Goal: Task Accomplishment & Management: Manage account settings

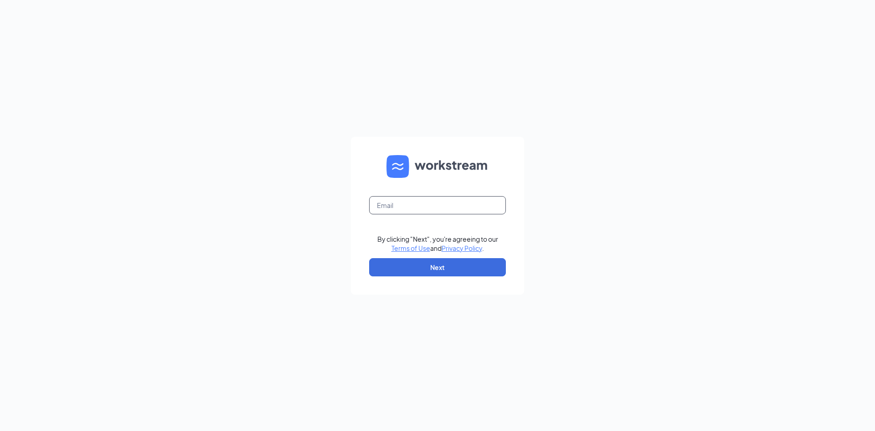
click at [473, 208] on input "text" at bounding box center [437, 205] width 137 height 18
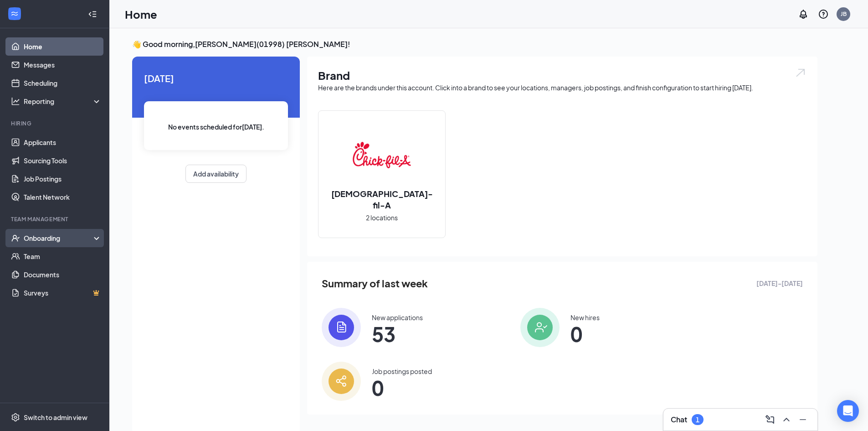
click at [50, 242] on div "Onboarding" at bounding box center [59, 237] width 70 height 9
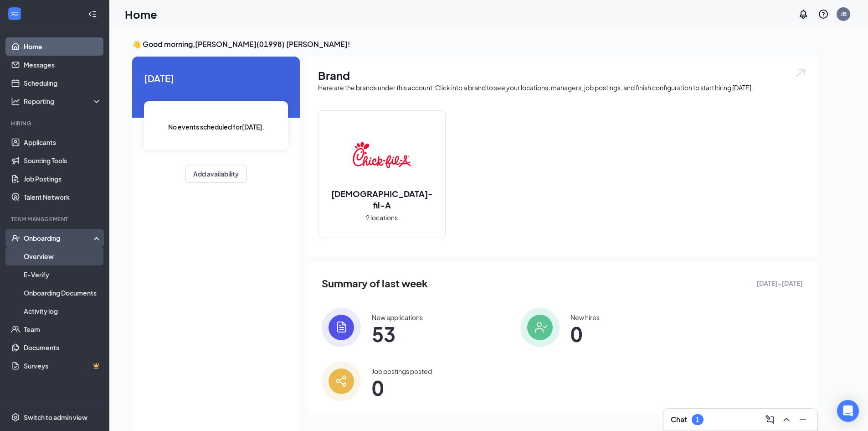
click at [90, 257] on link "Overview" at bounding box center [63, 256] width 78 height 18
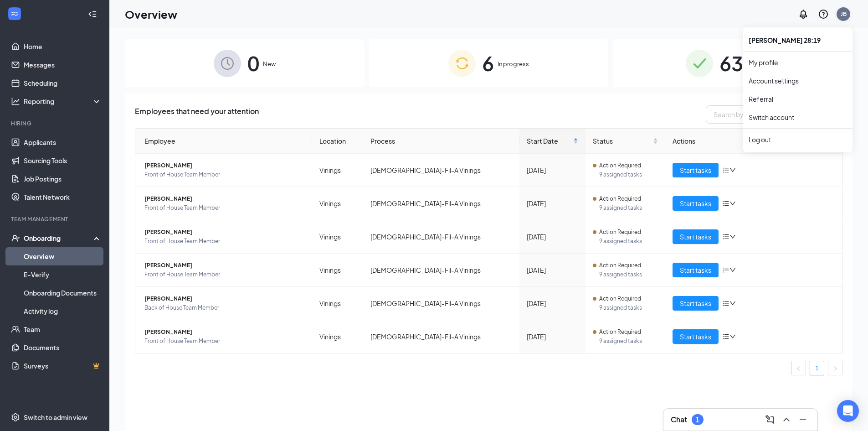
click at [844, 15] on div "JB" at bounding box center [844, 14] width 6 height 8
click at [754, 140] on div "Log out" at bounding box center [798, 139] width 98 height 9
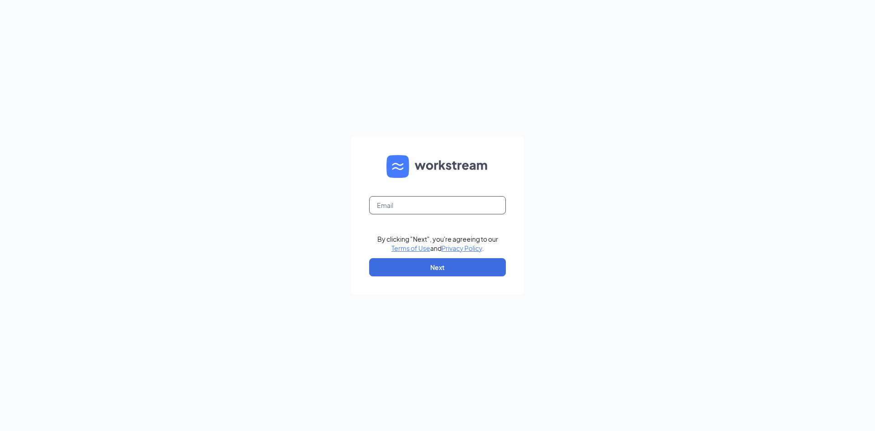
click at [475, 202] on input "text" at bounding box center [437, 205] width 137 height 18
type input "00931@chick-dil-a.com"
click at [442, 259] on button "Next" at bounding box center [437, 267] width 137 height 18
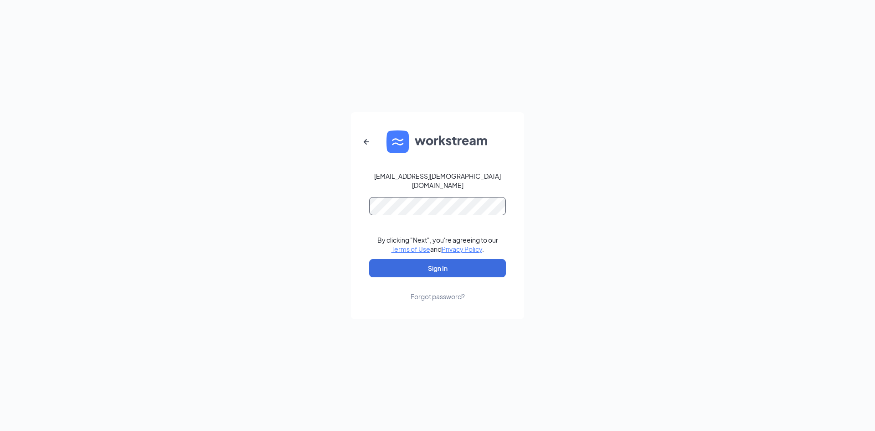
click at [369, 259] on button "Sign In" at bounding box center [437, 268] width 137 height 18
click at [436, 263] on button "Sign In" at bounding box center [437, 268] width 137 height 18
click at [332, 213] on div "00931@chick-dil-a.com Credential mismatches. By clicking "Next", you're agreein…" at bounding box center [437, 215] width 875 height 431
click at [369, 259] on button "Sign In" at bounding box center [437, 268] width 137 height 18
click at [364, 147] on icon "ArrowLeftNew" at bounding box center [366, 141] width 11 height 11
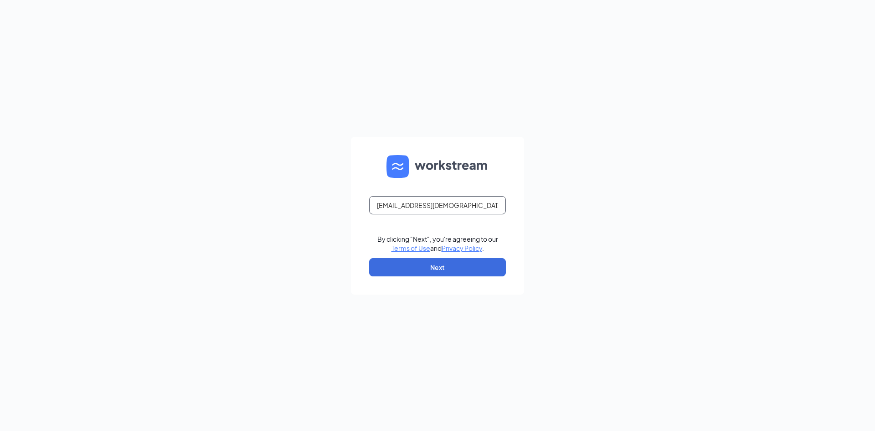
click at [425, 206] on input "00931@chick-dil-a.com" at bounding box center [437, 205] width 137 height 18
type input "00931@chick-fil-a.com"
click at [429, 271] on button "Next" at bounding box center [437, 267] width 137 height 18
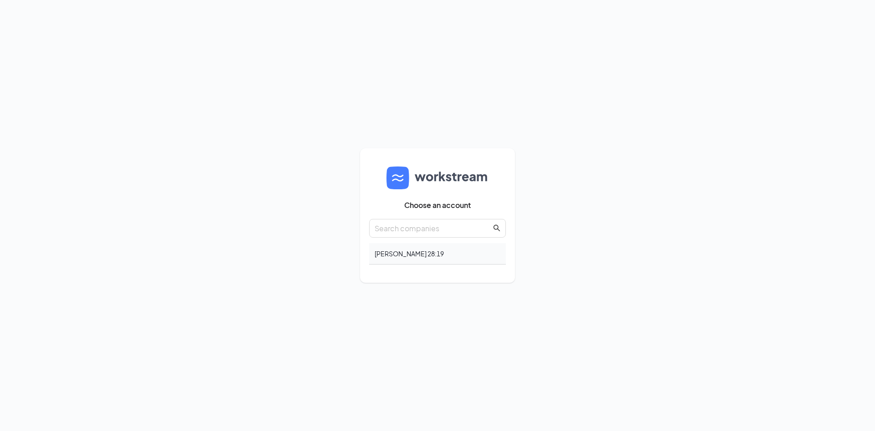
click at [438, 250] on div "[PERSON_NAME] 28:19" at bounding box center [437, 253] width 137 height 21
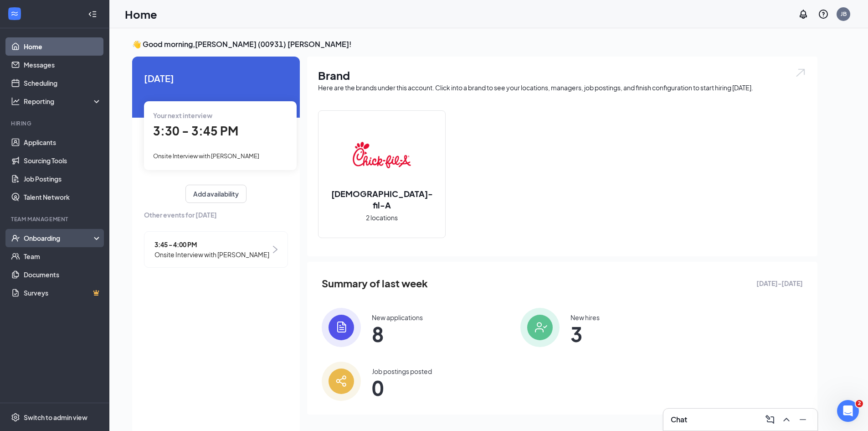
click at [68, 232] on div "Onboarding" at bounding box center [54, 238] width 109 height 18
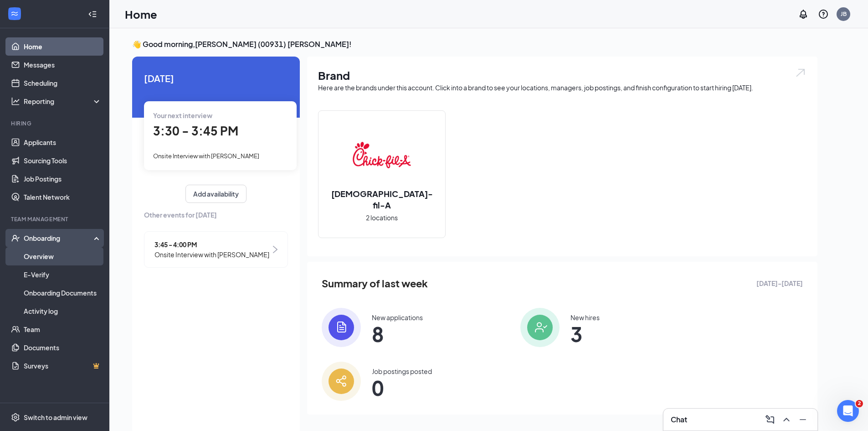
click at [65, 250] on link "Overview" at bounding box center [63, 256] width 78 height 18
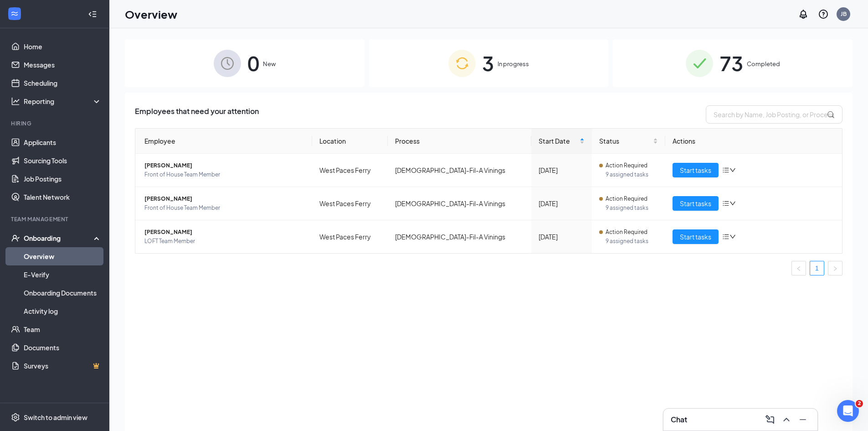
click at [700, 52] on img at bounding box center [699, 63] width 27 height 27
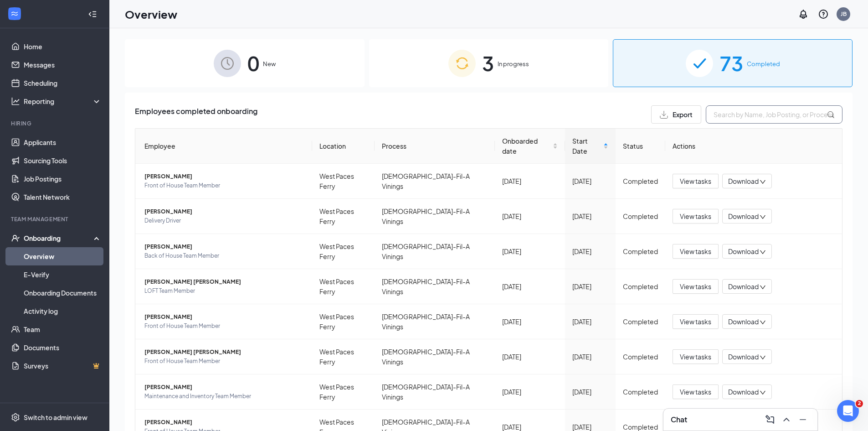
click at [723, 114] on input "text" at bounding box center [774, 114] width 137 height 18
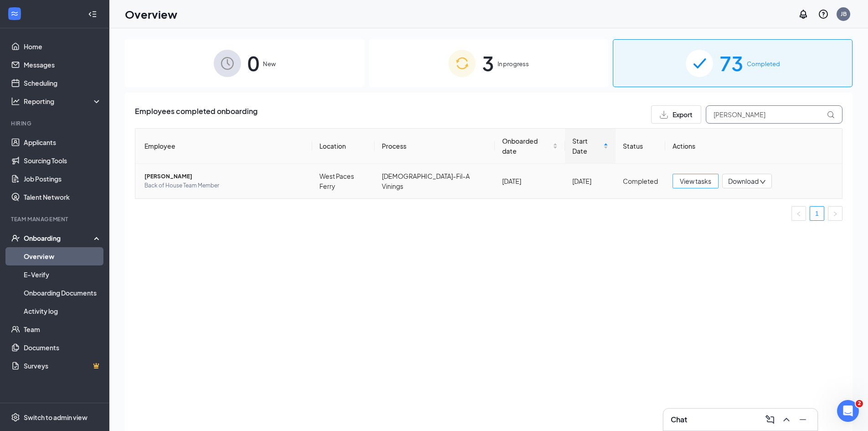
type input "[PERSON_NAME]"
click at [688, 176] on span "View tasks" at bounding box center [695, 181] width 31 height 10
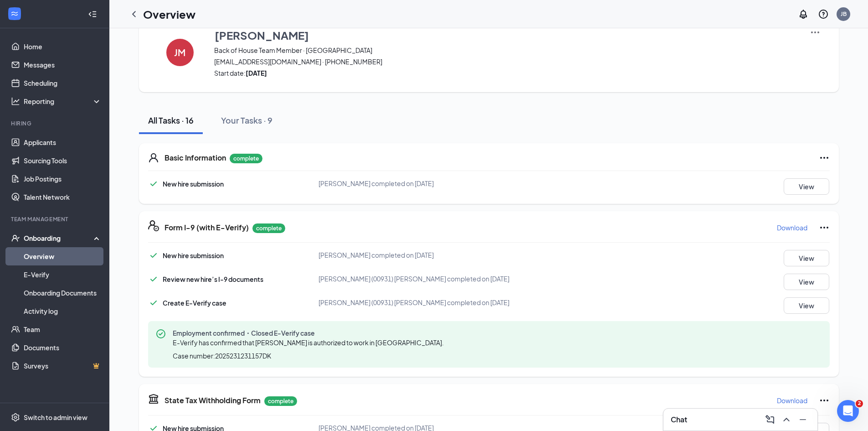
scroll to position [46, 0]
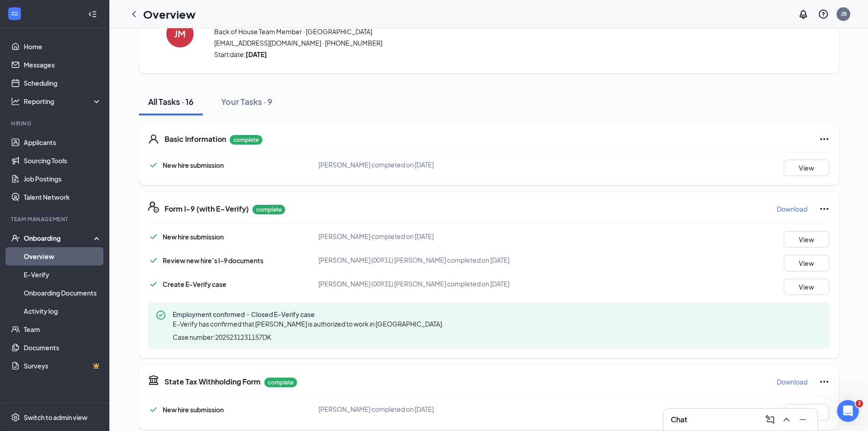
click at [783, 209] on p "Download" at bounding box center [792, 208] width 31 height 9
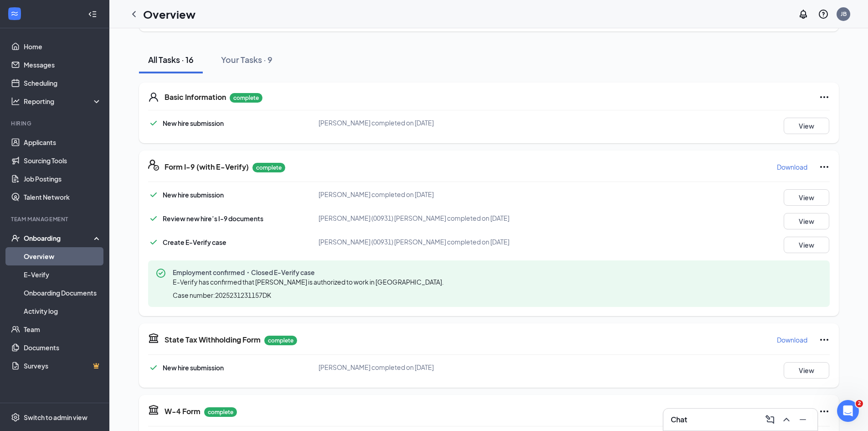
scroll to position [228, 0]
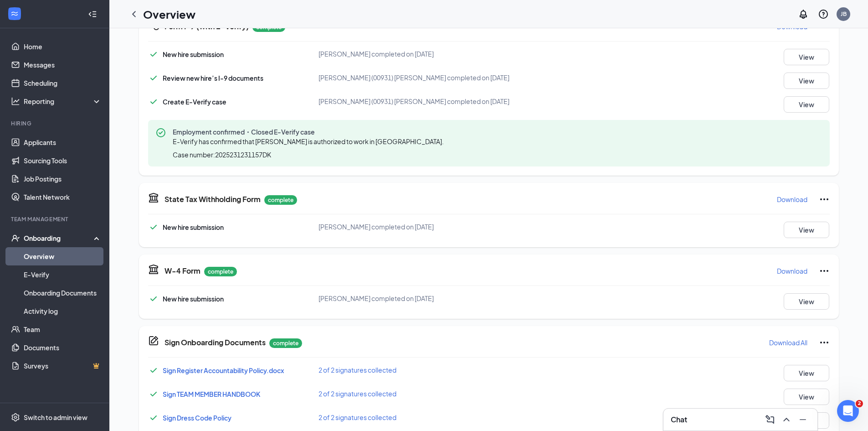
click at [785, 193] on button "Download" at bounding box center [792, 199] width 31 height 15
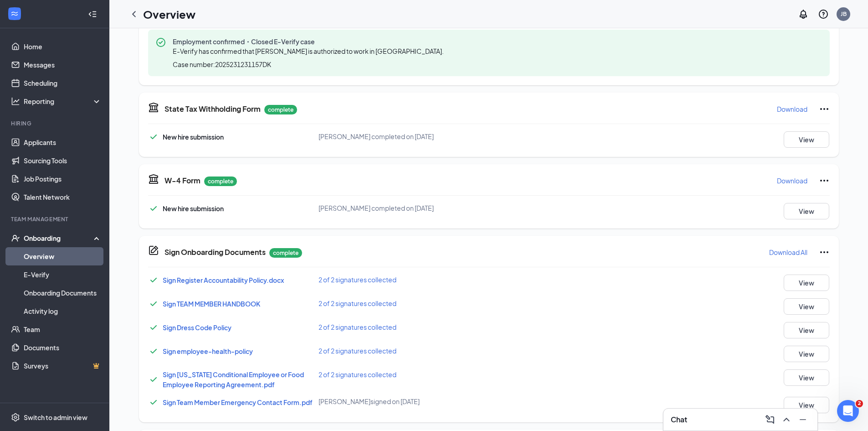
scroll to position [319, 0]
click at [780, 181] on p "Download" at bounding box center [792, 179] width 31 height 9
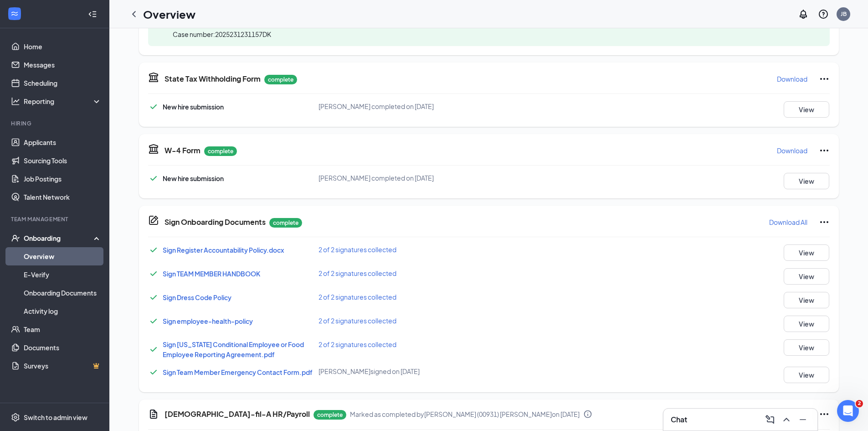
scroll to position [365, 0]
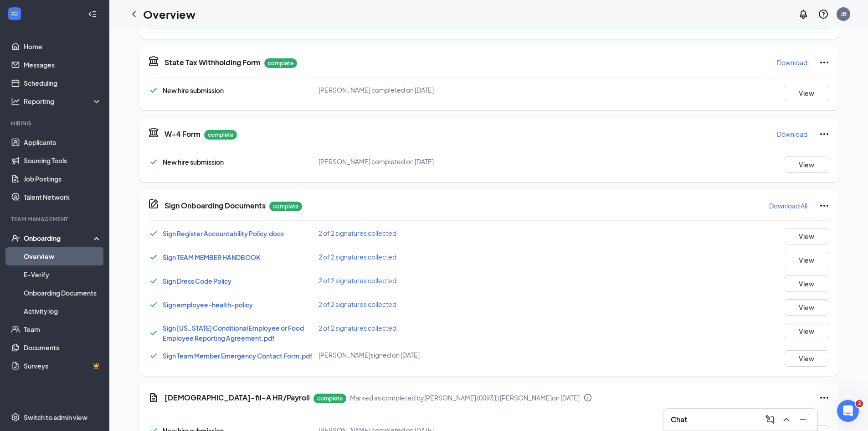
click at [782, 203] on p "Download All" at bounding box center [788, 205] width 38 height 9
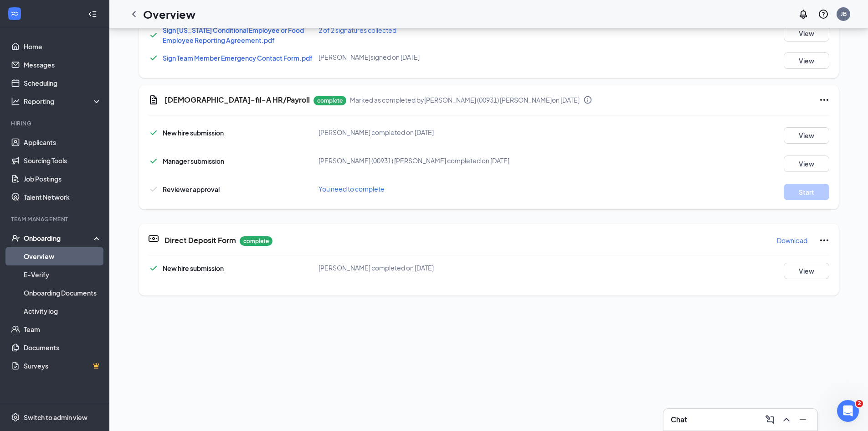
scroll to position [137, 0]
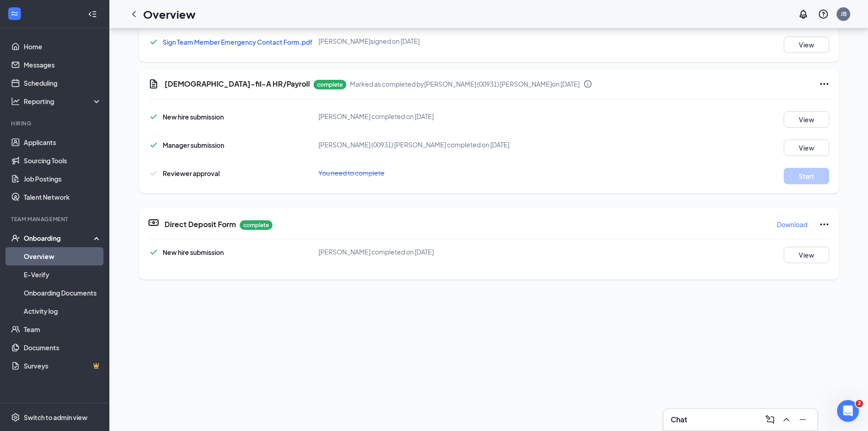
click at [75, 252] on link "Overview" at bounding box center [63, 256] width 78 height 18
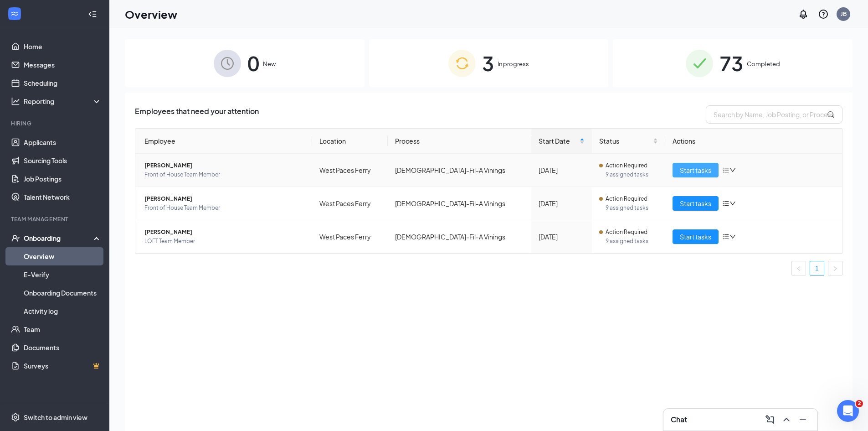
click at [692, 170] on span "Start tasks" at bounding box center [695, 170] width 31 height 10
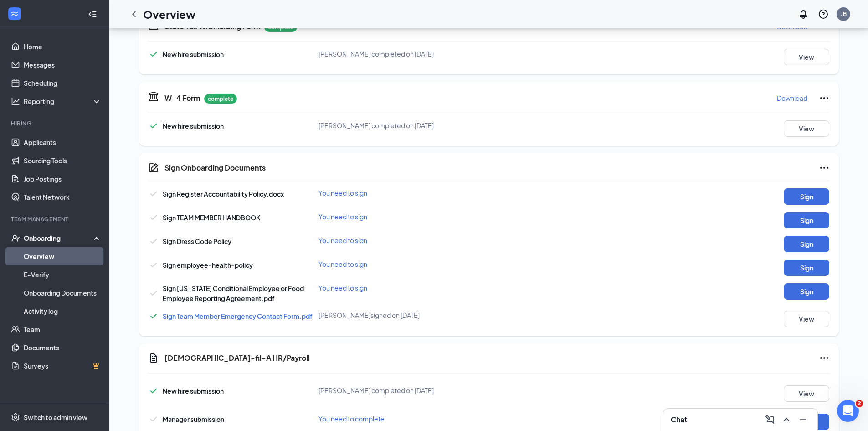
scroll to position [329, 0]
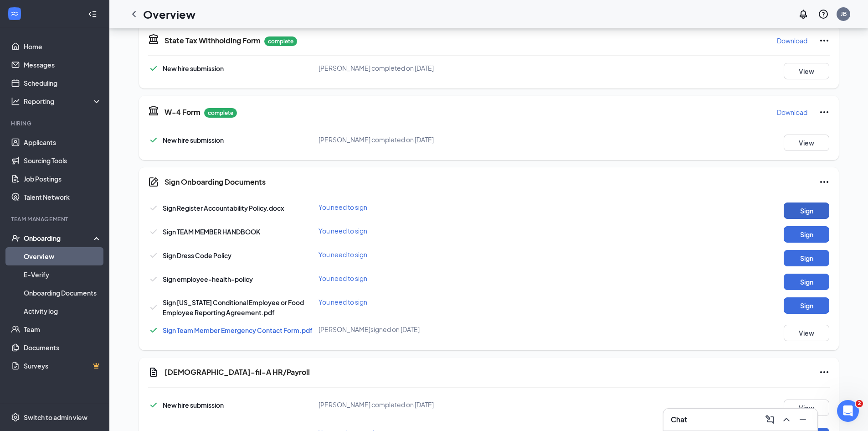
click at [797, 212] on button "Sign" at bounding box center [807, 210] width 46 height 16
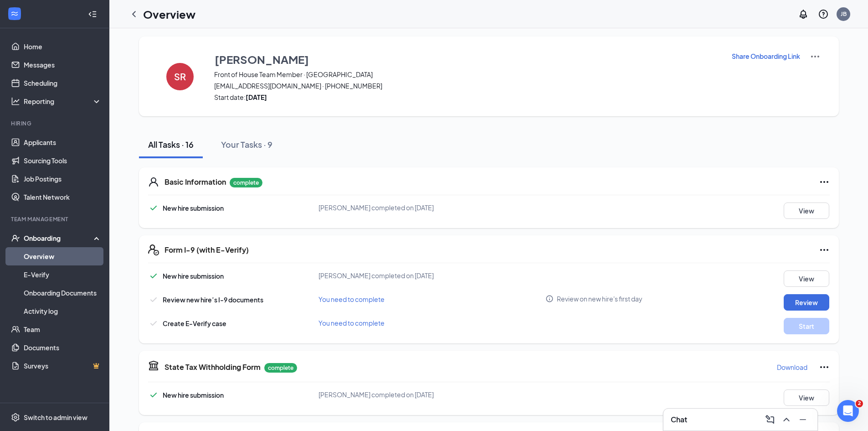
scroll to position [0, 0]
